Goal: Task Accomplishment & Management: Complete application form

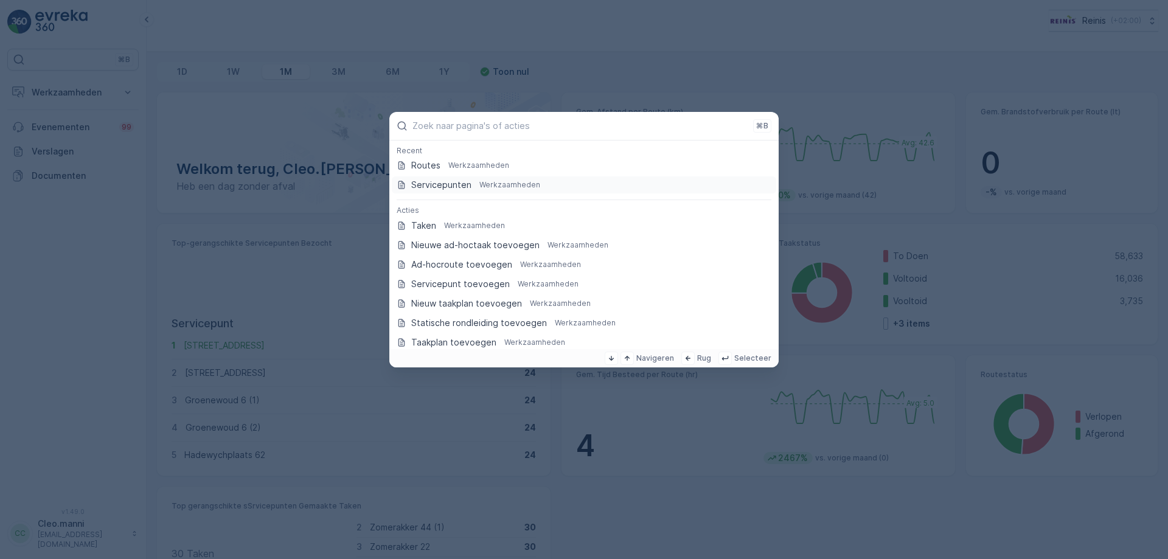
click at [462, 186] on p "Servicepunten" at bounding box center [441, 185] width 60 height 12
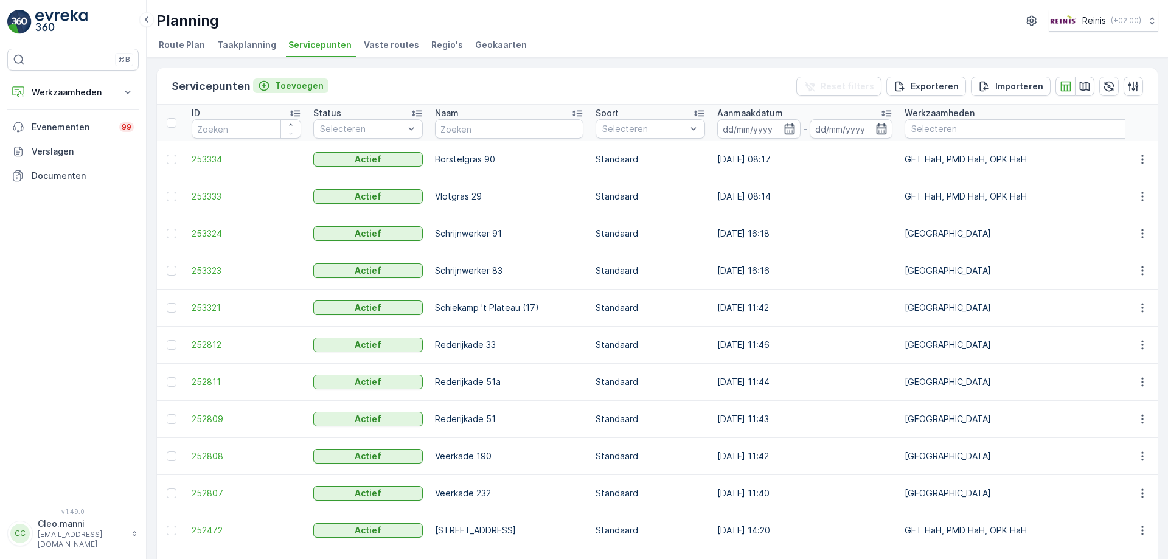
click at [283, 87] on p "Toevoegen" at bounding box center [299, 86] width 49 height 12
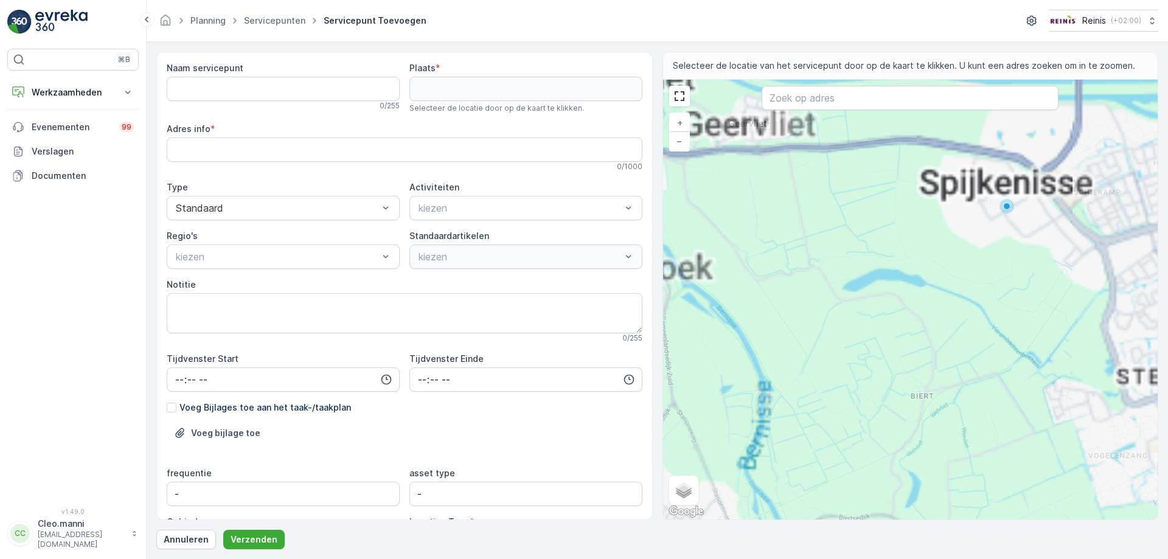
drag, startPoint x: 1028, startPoint y: 308, endPoint x: 771, endPoint y: 167, distance: 293.6
click at [776, 170] on div "+ − Satelliet stappenplan Terrein Hybride Leaflet Sneltoetsen Kaartgegevens Kaa…" at bounding box center [910, 300] width 495 height 440
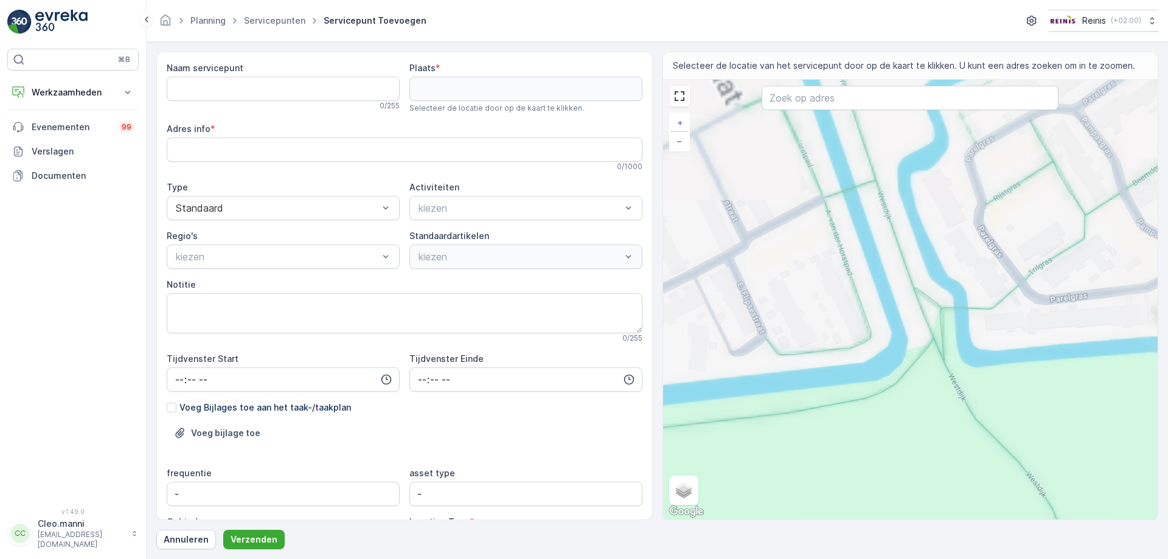
drag, startPoint x: 796, startPoint y: 335, endPoint x: 1023, endPoint y: 348, distance: 227.4
click at [1009, 354] on div "+ − Satelliet stappenplan Terrein Hybride Leaflet Sneltoetsen Kaartgegevens Kaa…" at bounding box center [910, 300] width 495 height 440
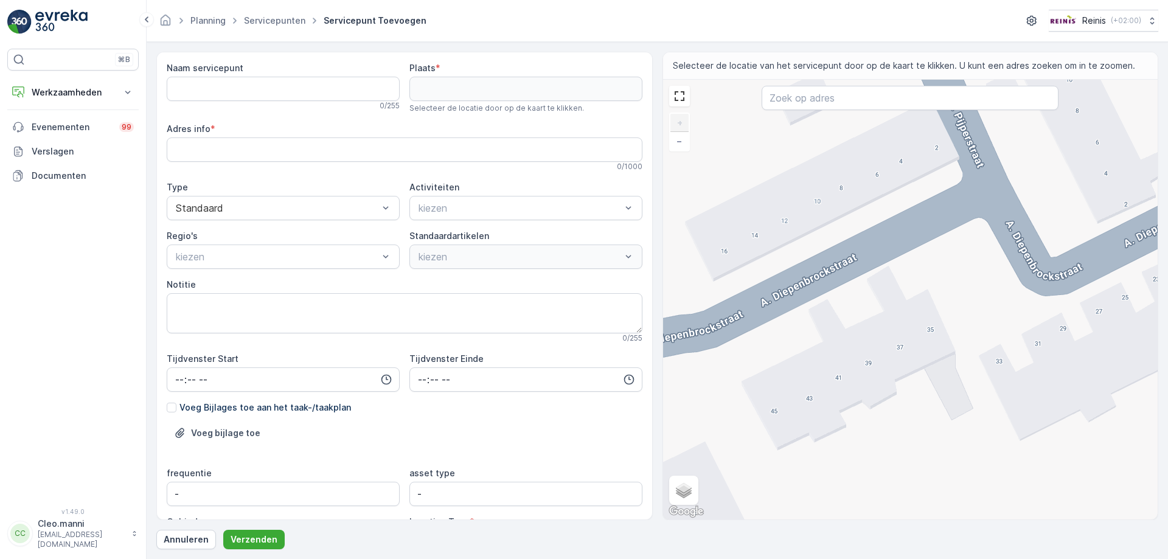
click at [811, 402] on div "+ − Satelliet stappenplan Terrein Hybride Leaflet Sneltoetsen Kaartgegevens Kaa…" at bounding box center [910, 300] width 495 height 440
type input "51.82833276468288,4.313112325513009"
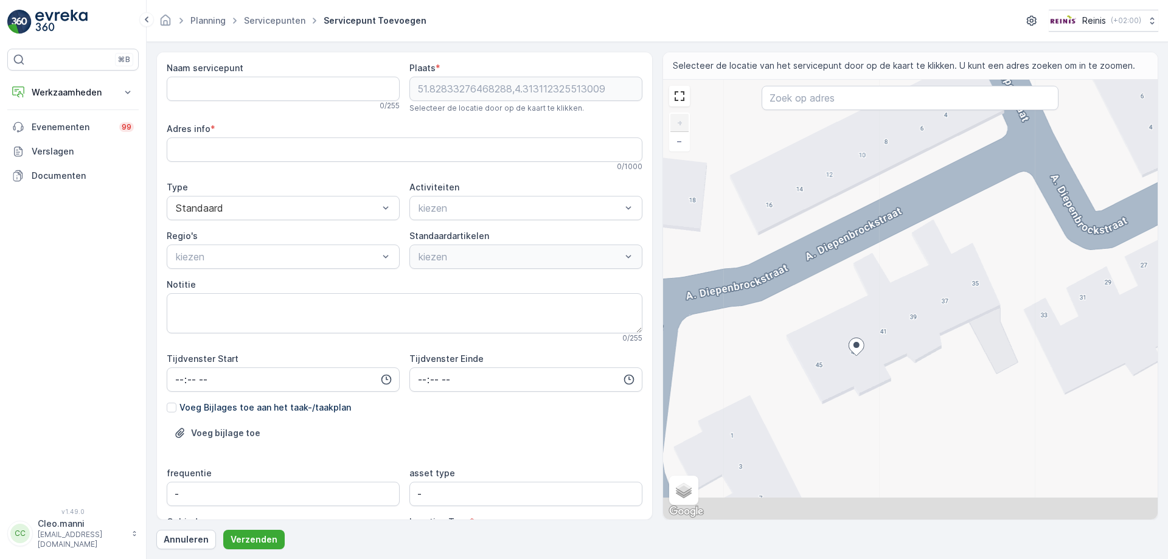
type info "A. [STREET_ADDRESS]"
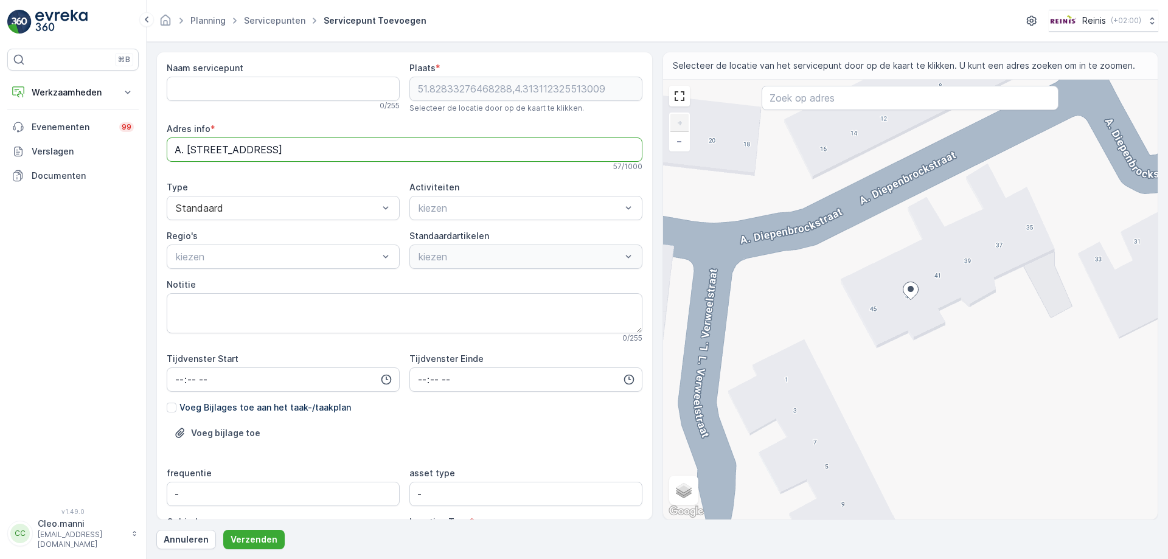
drag, startPoint x: 287, startPoint y: 148, endPoint x: 166, endPoint y: 143, distance: 121.8
click at [166, 142] on div "Naam servicepunt 0 / 255 Plaats * 51.82833276468288,4.313112325513009 Selecteer…" at bounding box center [404, 286] width 497 height 469
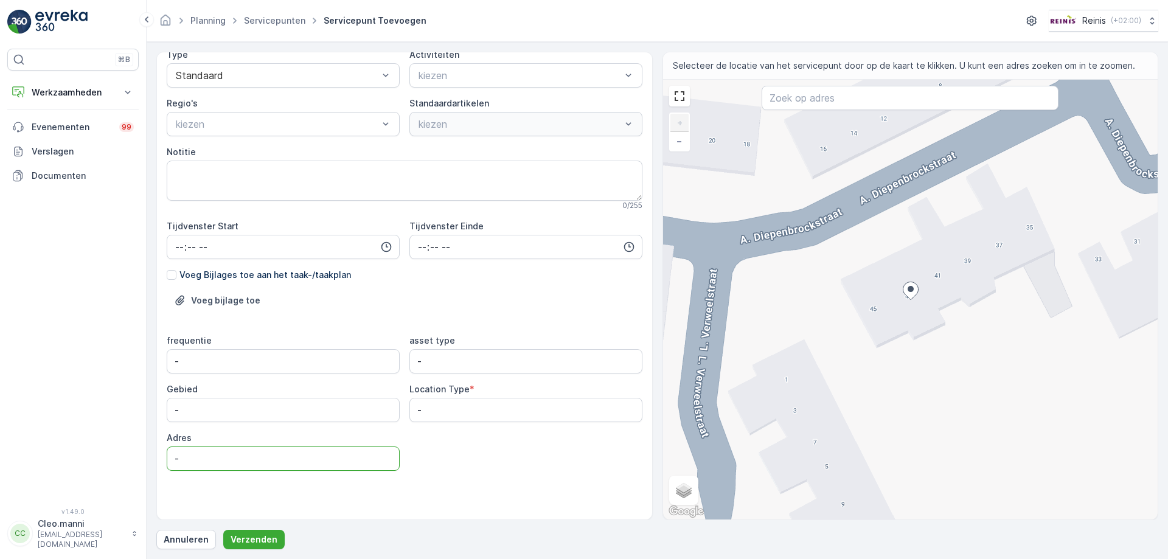
drag, startPoint x: 189, startPoint y: 455, endPoint x: 164, endPoint y: 455, distance: 25.6
click at [164, 455] on div "Naam servicepunt 0 / 255 Plaats * 51.82833276468288,4.313112325513009 Selecteer…" at bounding box center [404, 286] width 497 height 469
paste input "A. [STREET_ADDRESS]"
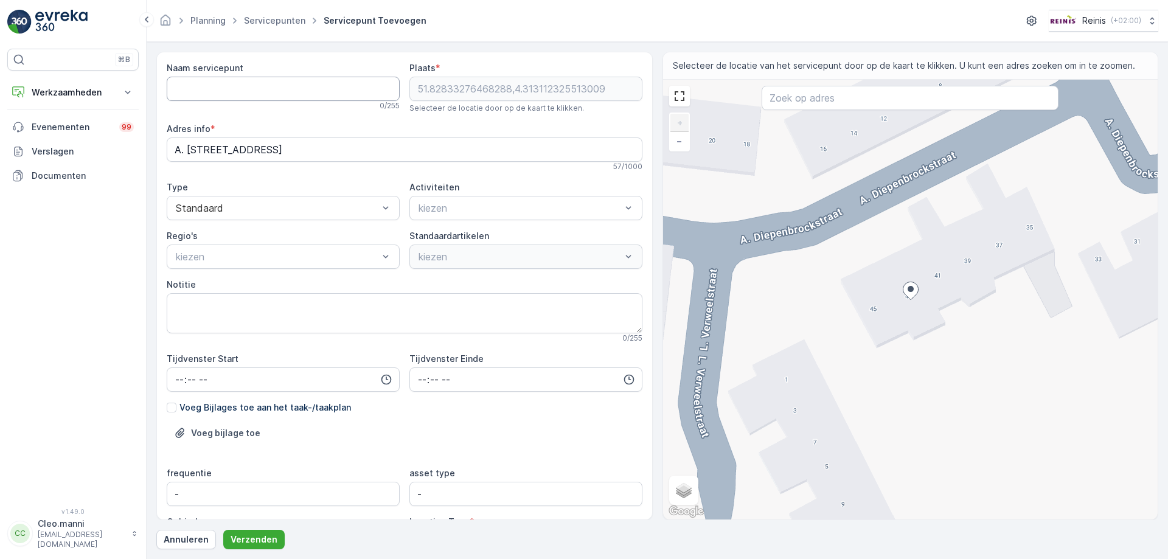
type input "A. [STREET_ADDRESS]"
click at [203, 85] on servicepunt "Naam servicepunt" at bounding box center [283, 89] width 233 height 24
paste servicepunt "A. [STREET_ADDRESS]"
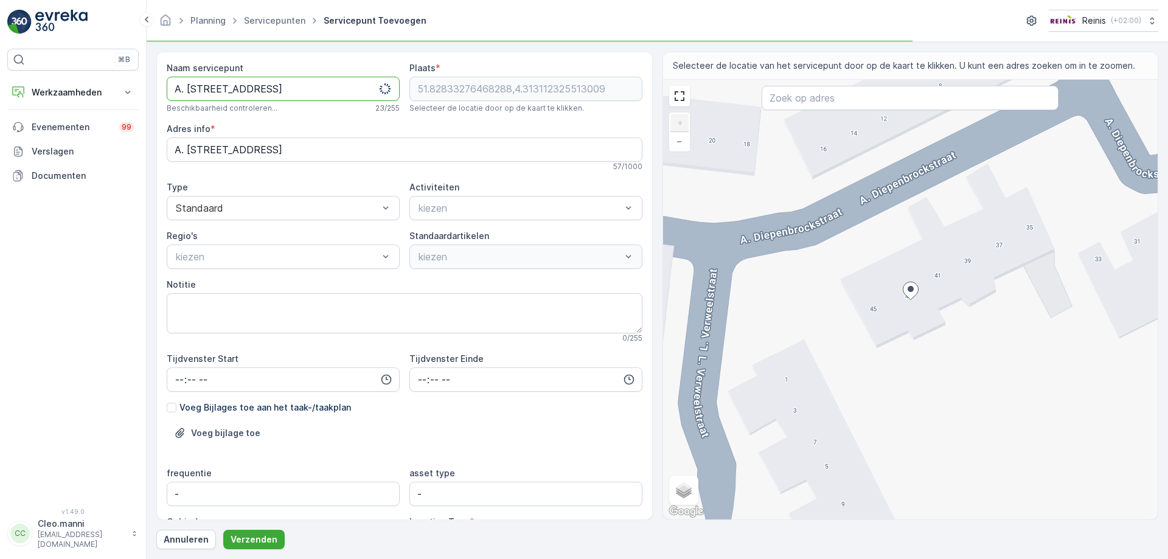
click at [173, 86] on servicepunt "A. [STREET_ADDRESS]" at bounding box center [283, 89] width 233 height 24
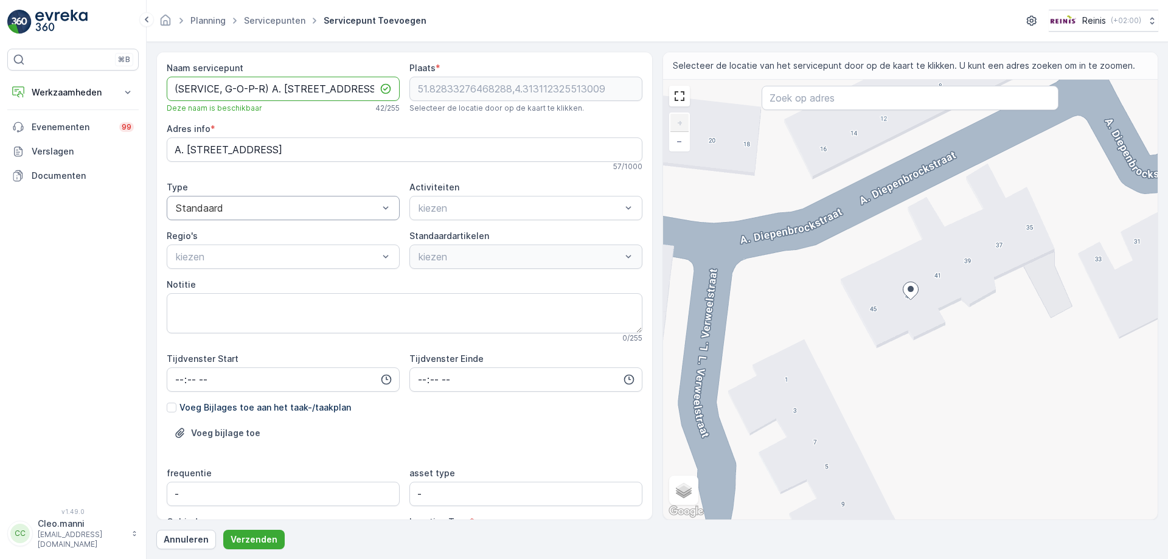
type servicepunt "(SERVICE, G-O-P-R) A. [STREET_ADDRESS]"
click at [287, 214] on div "Standaard" at bounding box center [283, 208] width 233 height 24
click at [256, 259] on div "Extra zorg" at bounding box center [283, 258] width 218 height 11
click at [339, 260] on div at bounding box center [277, 256] width 205 height 11
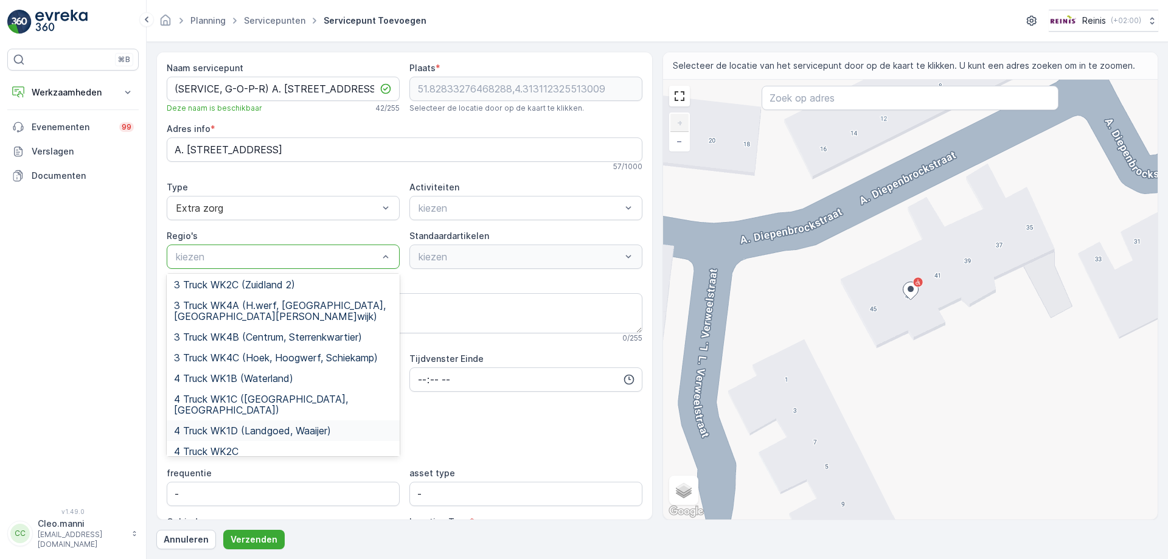
scroll to position [304, 0]
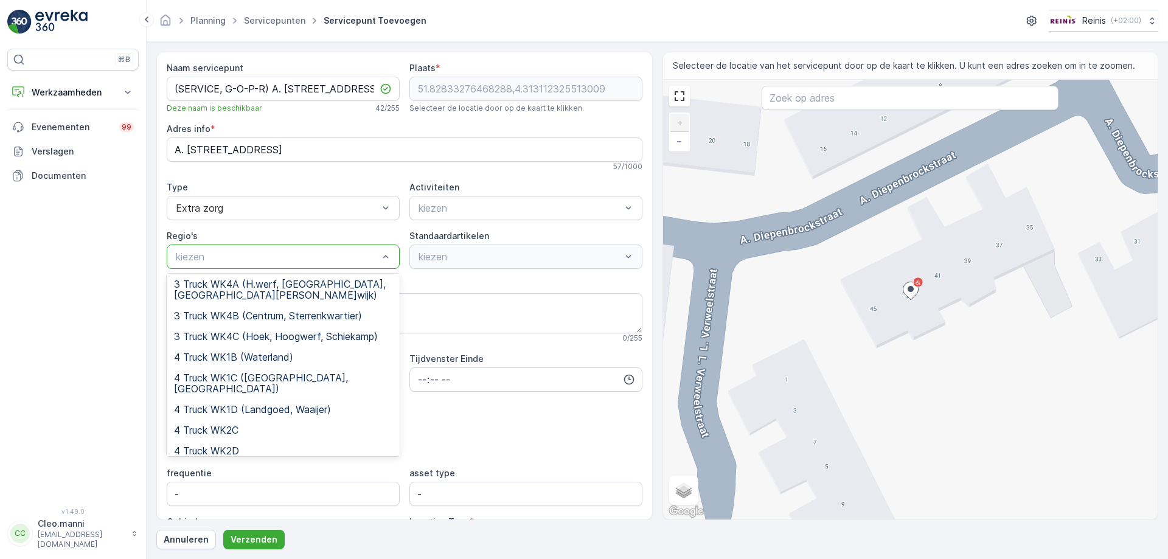
click at [300, 466] on span "4 Truck WK3A ([GEOGRAPHIC_DATA])" at bounding box center [262, 471] width 177 height 11
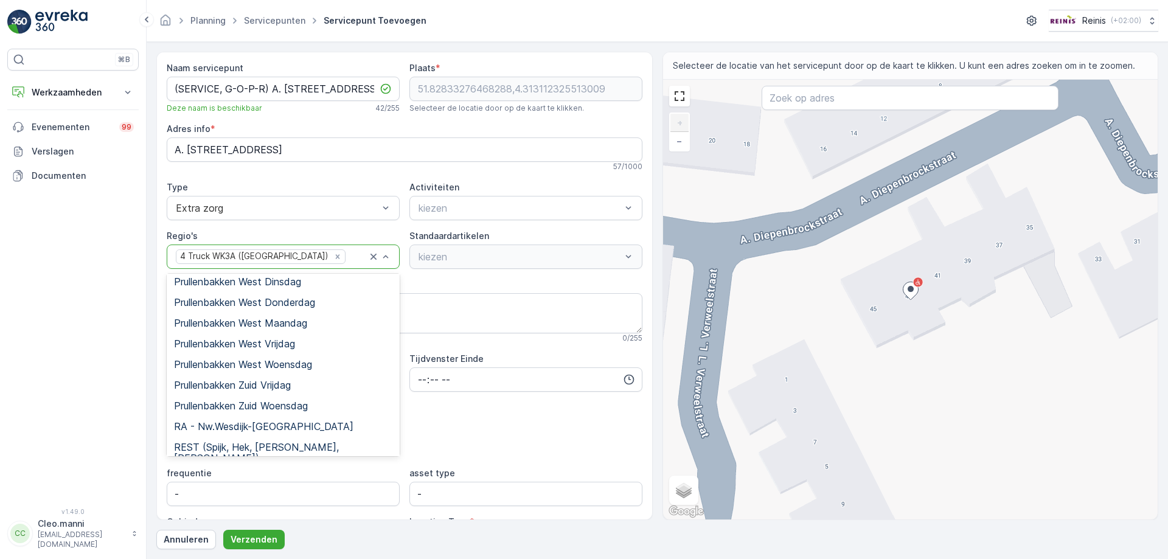
scroll to position [1582, 0]
click at [248, 484] on span "Service route rest" at bounding box center [214, 489] width 80 height 11
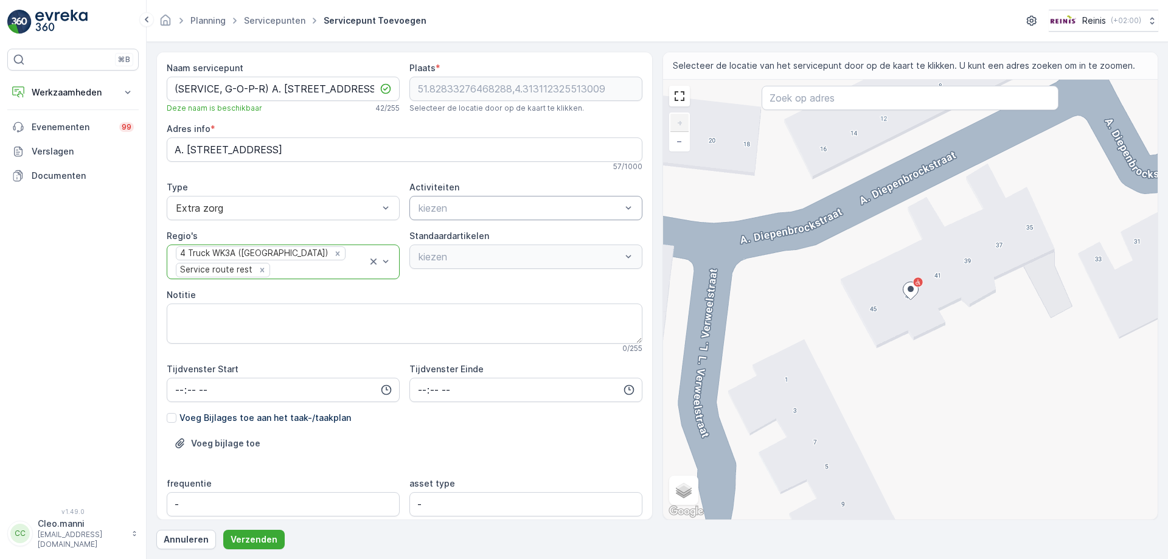
click at [448, 209] on div at bounding box center [519, 208] width 205 height 11
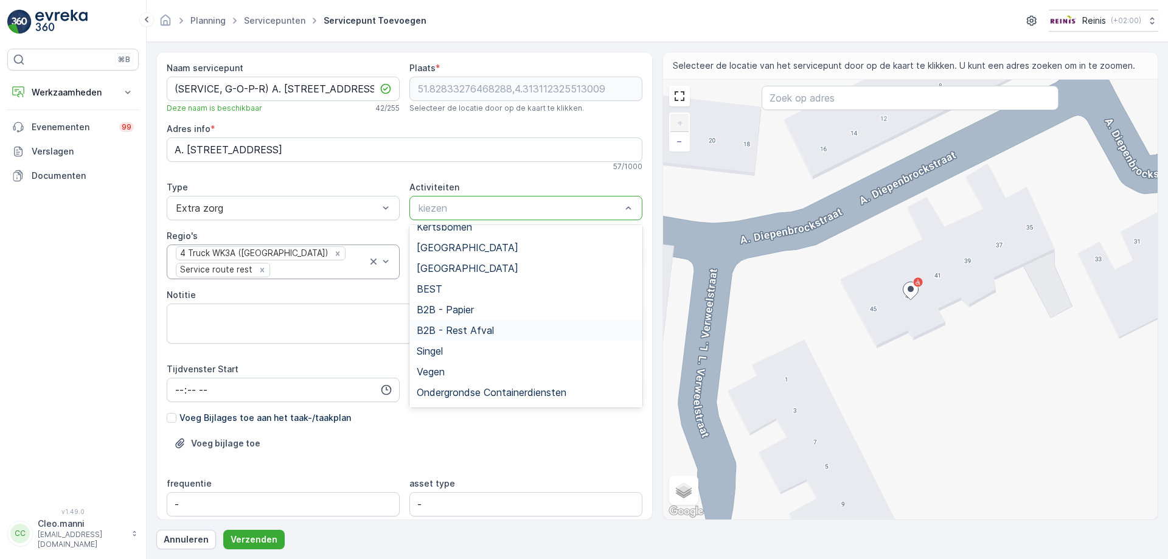
scroll to position [183, 0]
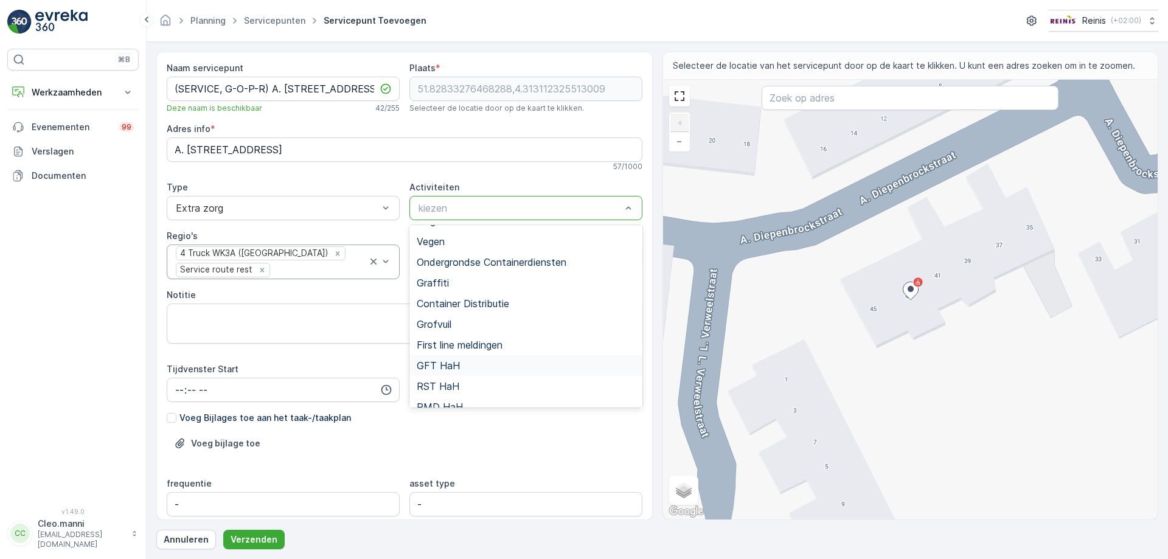
click at [454, 366] on span "GFT HaH" at bounding box center [438, 365] width 43 height 11
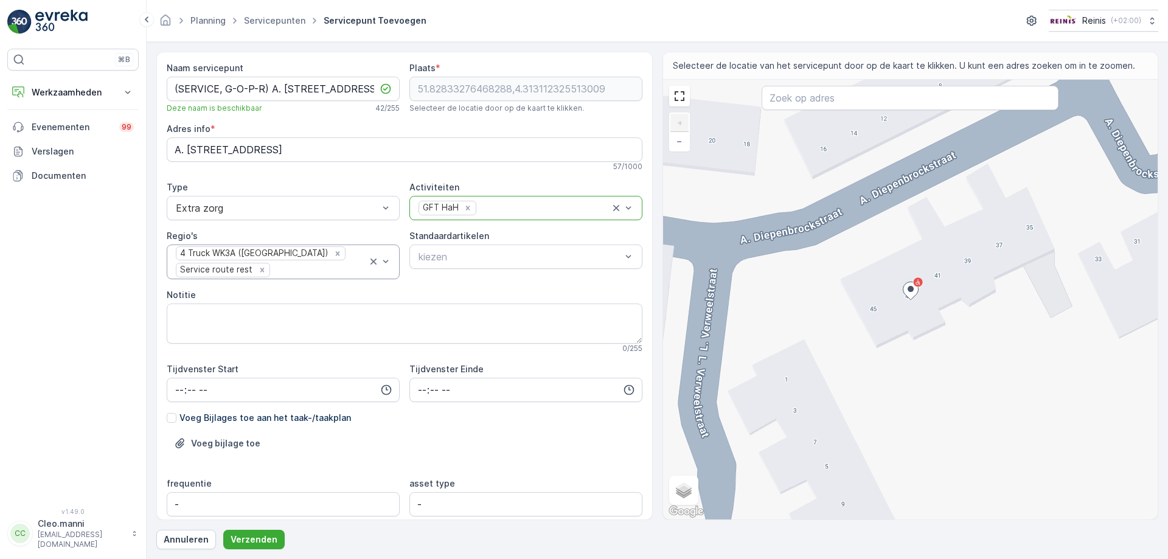
click at [493, 211] on div at bounding box center [544, 208] width 133 height 11
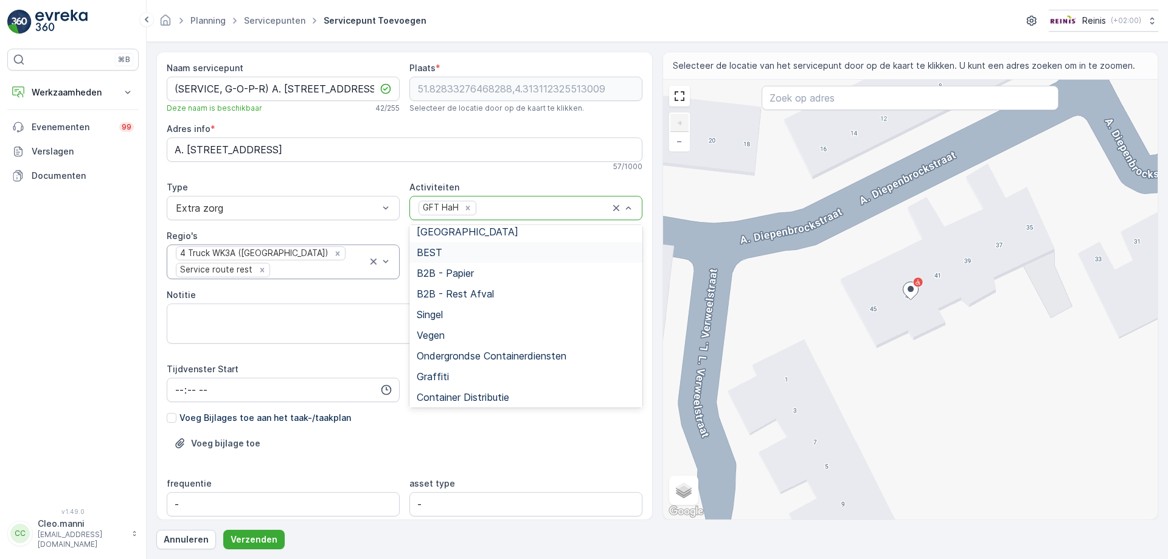
scroll to position [215, 0]
click at [457, 356] on div "RST HaH" at bounding box center [526, 353] width 218 height 11
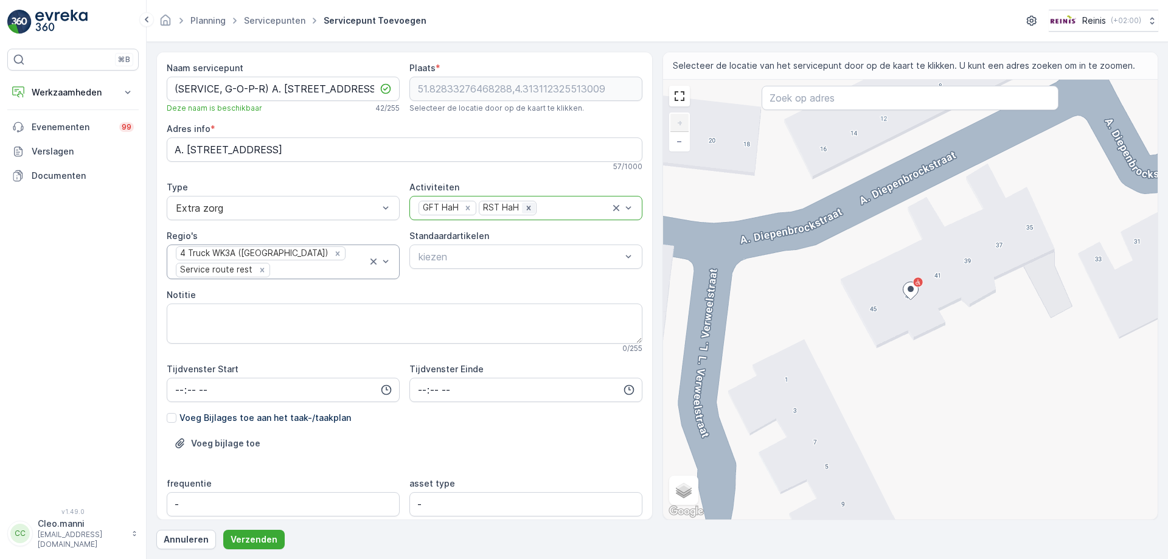
click at [526, 212] on icon "Remove RST HaH" at bounding box center [528, 208] width 9 height 9
click at [504, 212] on div at bounding box center [544, 208] width 133 height 11
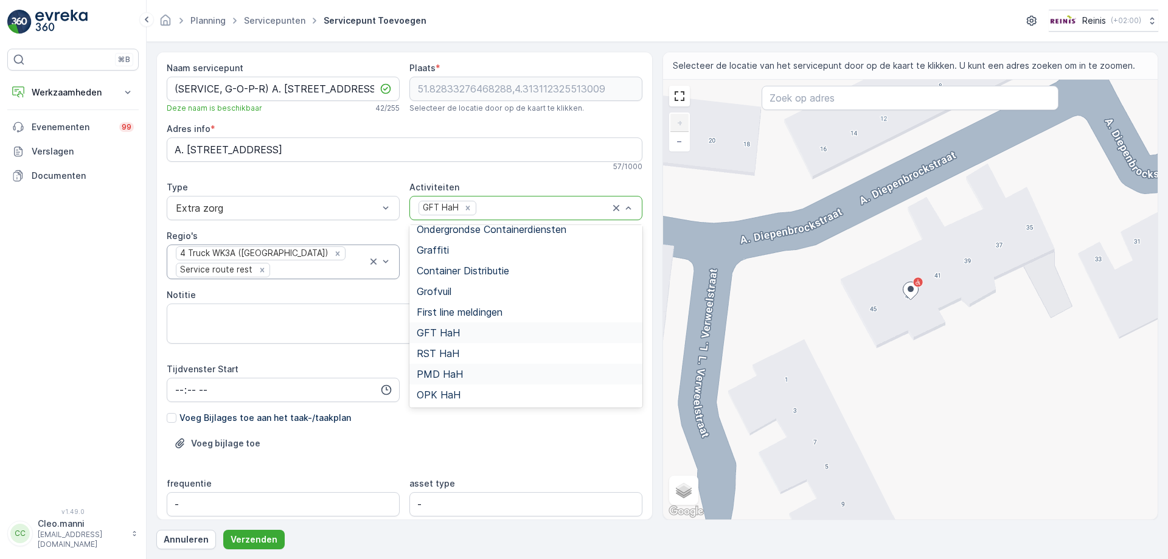
click at [451, 375] on span "PMD HaH" at bounding box center [440, 374] width 46 height 11
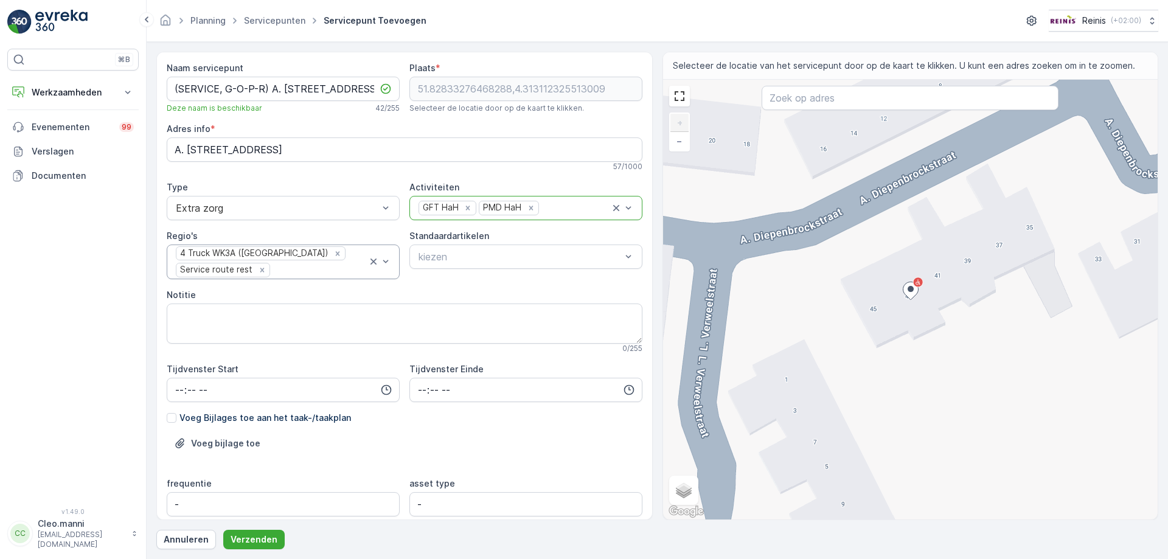
click at [552, 205] on div at bounding box center [574, 208] width 69 height 11
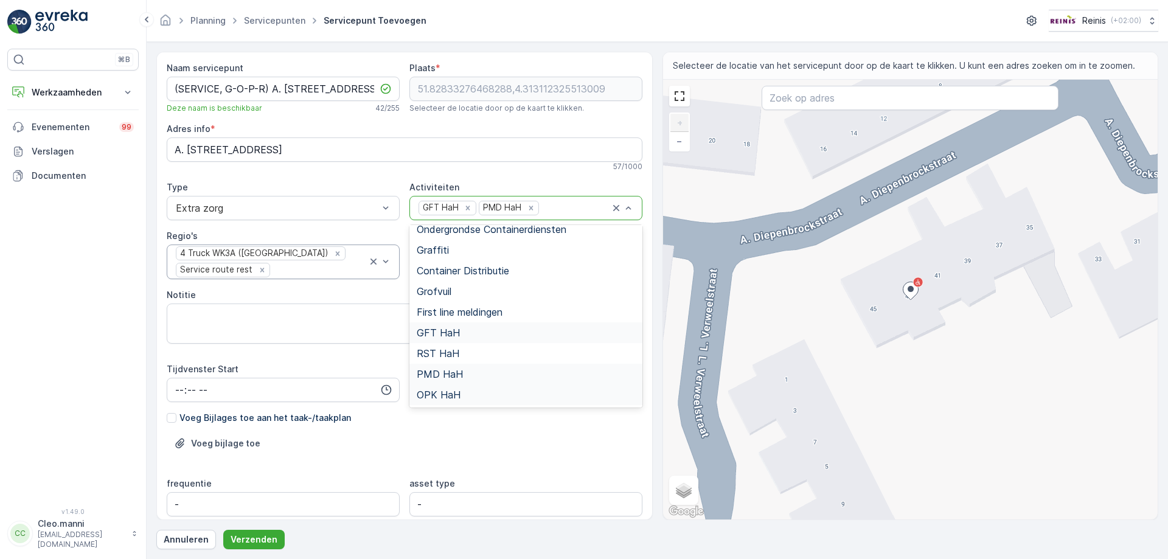
click at [446, 394] on span "OPK HaH" at bounding box center [439, 394] width 44 height 11
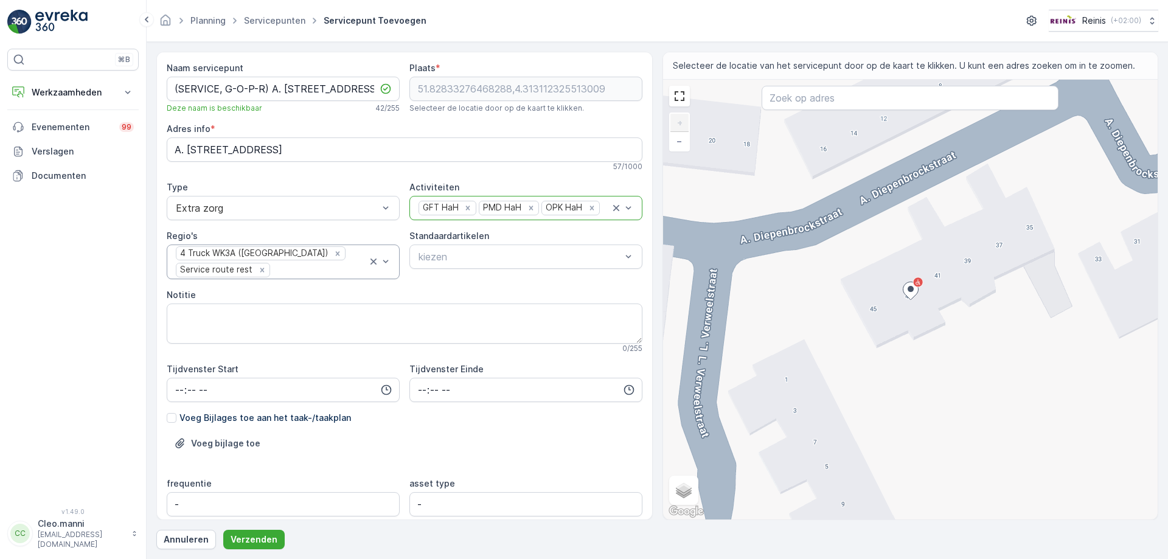
click at [602, 209] on div at bounding box center [605, 208] width 9 height 11
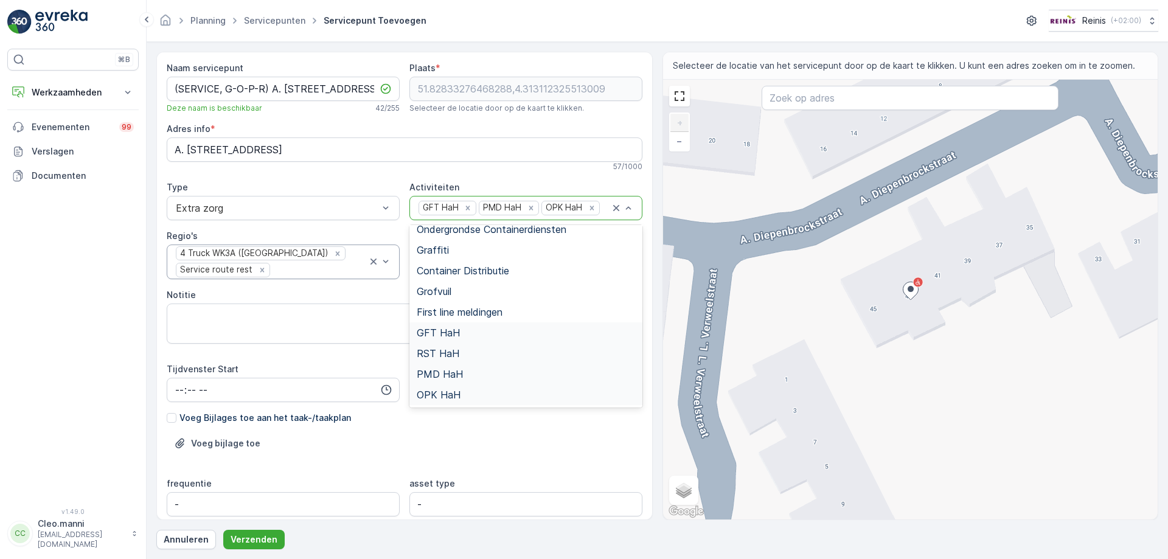
click at [446, 353] on span "RST HaH" at bounding box center [438, 353] width 43 height 11
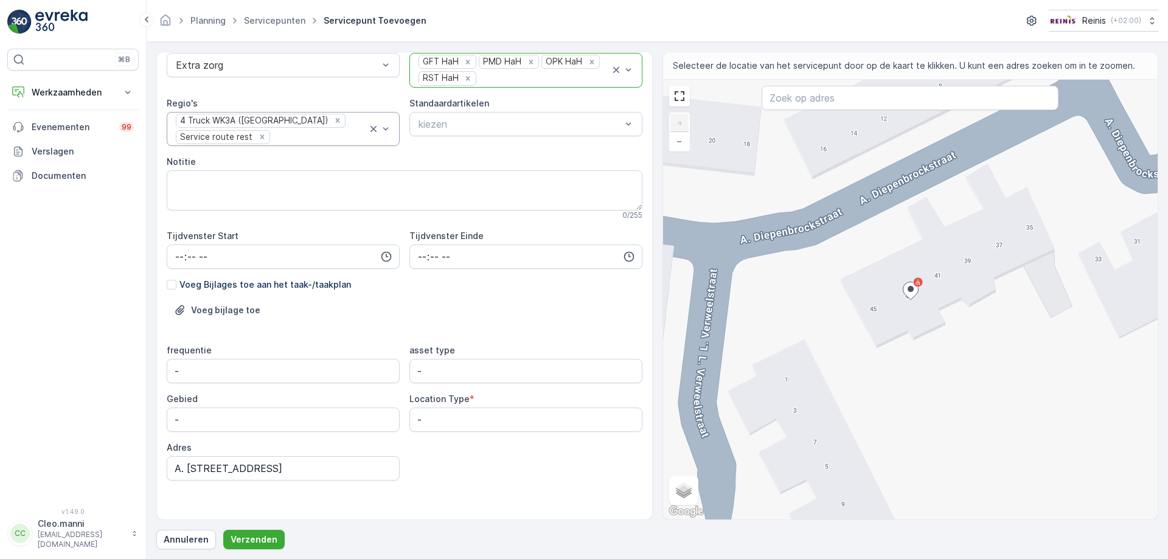
scroll to position [153, 0]
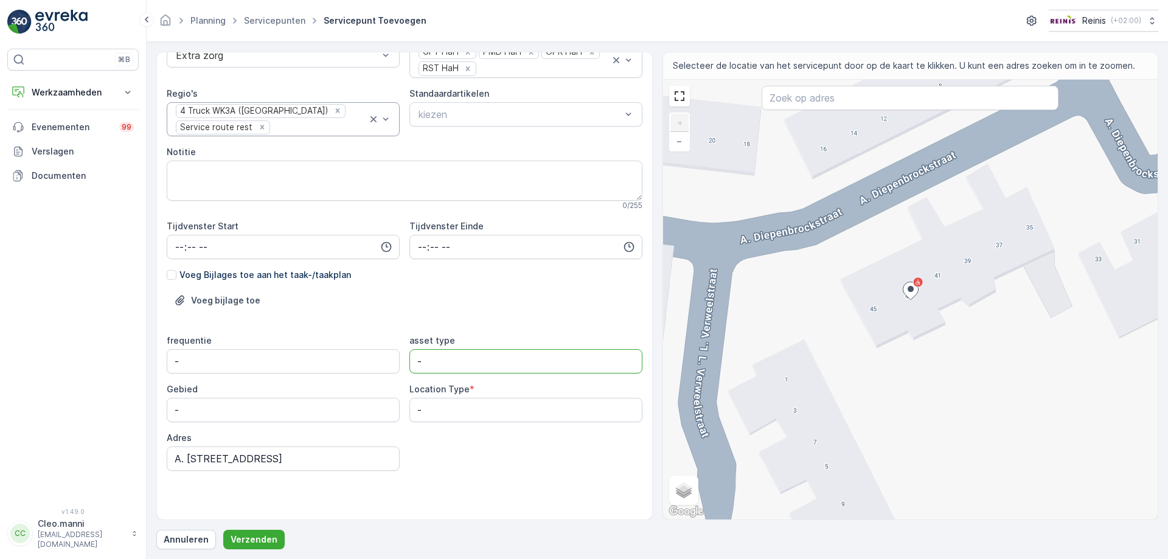
drag, startPoint x: 425, startPoint y: 361, endPoint x: 403, endPoint y: 361, distance: 22.5
click at [403, 361] on div "frequentie - asset type - Gebied - Location Type * - Adres A. [STREET_ADDRESS]" at bounding box center [405, 403] width 476 height 136
type type "s"
type type "GFT-OPK-PMD-RST"
click at [441, 414] on Type "-" at bounding box center [525, 410] width 233 height 24
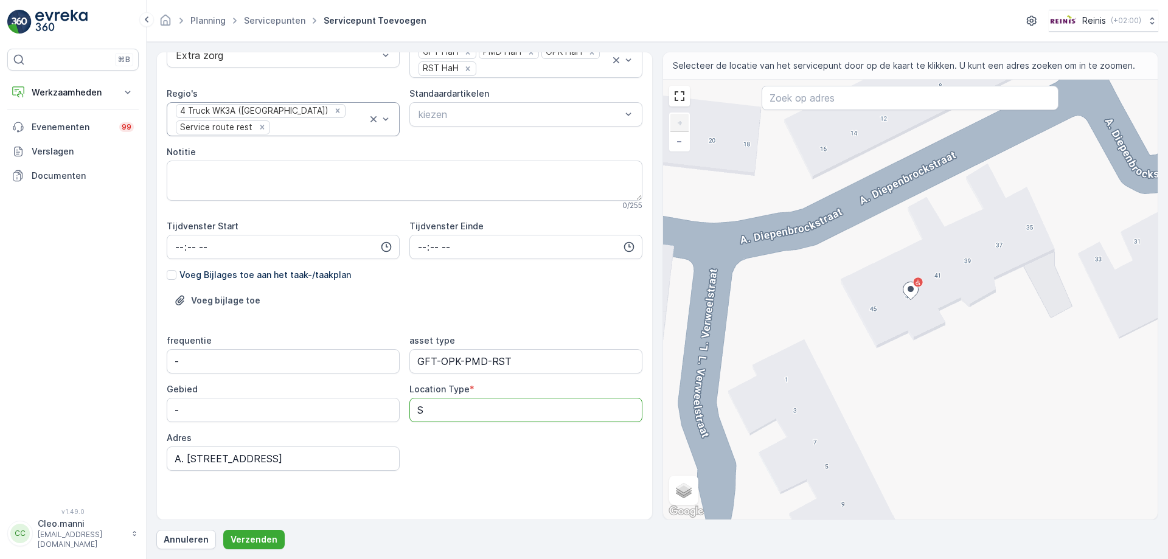
type Type "Service"
drag, startPoint x: 212, startPoint y: 407, endPoint x: 150, endPoint y: 406, distance: 62.1
click at [150, 406] on form "Naam servicepunt (SERVICE, G-O-P-R) A. [STREET_ADDRESS] Deze naam is beschikbaa…" at bounding box center [658, 300] width 1022 height 517
type input "[GEOGRAPHIC_DATA]"
click at [262, 539] on p "Verzenden" at bounding box center [254, 540] width 47 height 12
